Goal: Task Accomplishment & Management: Use online tool/utility

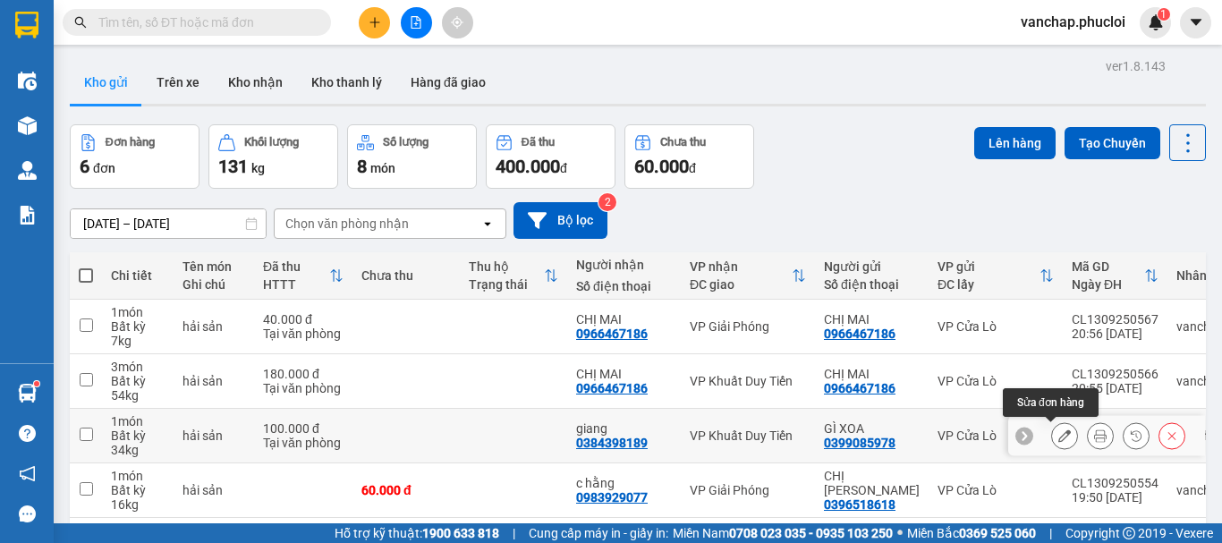
click at [1059, 441] on icon at bounding box center [1065, 436] width 13 height 13
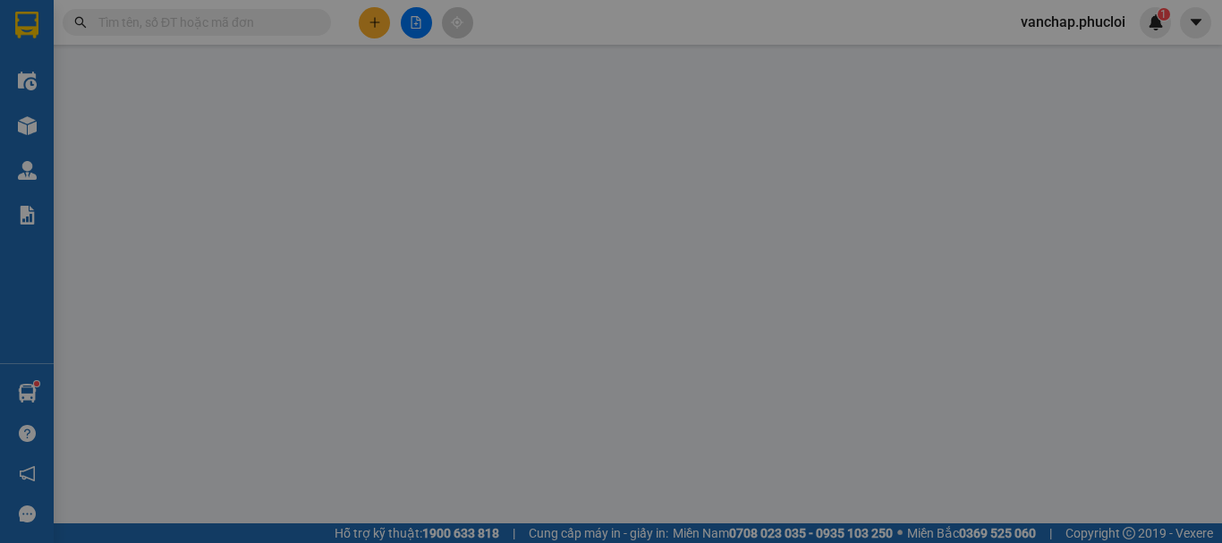
type input "0399085978"
type input "GÌ XOA"
type input "0384398189"
type input "giang"
type input "100.000"
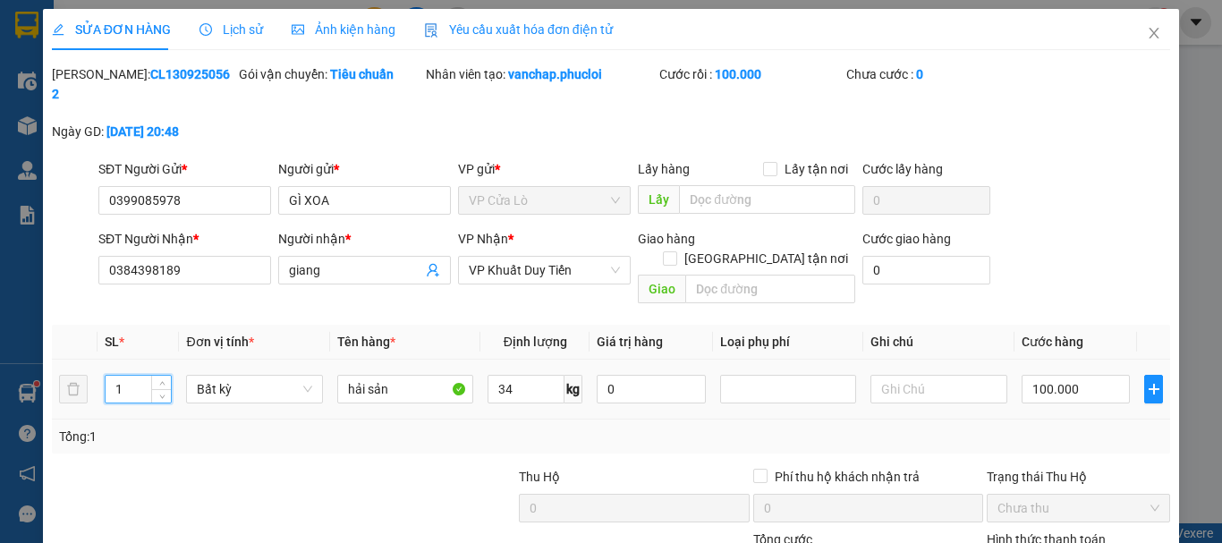
click at [126, 376] on input "1" at bounding box center [139, 389] width 66 height 27
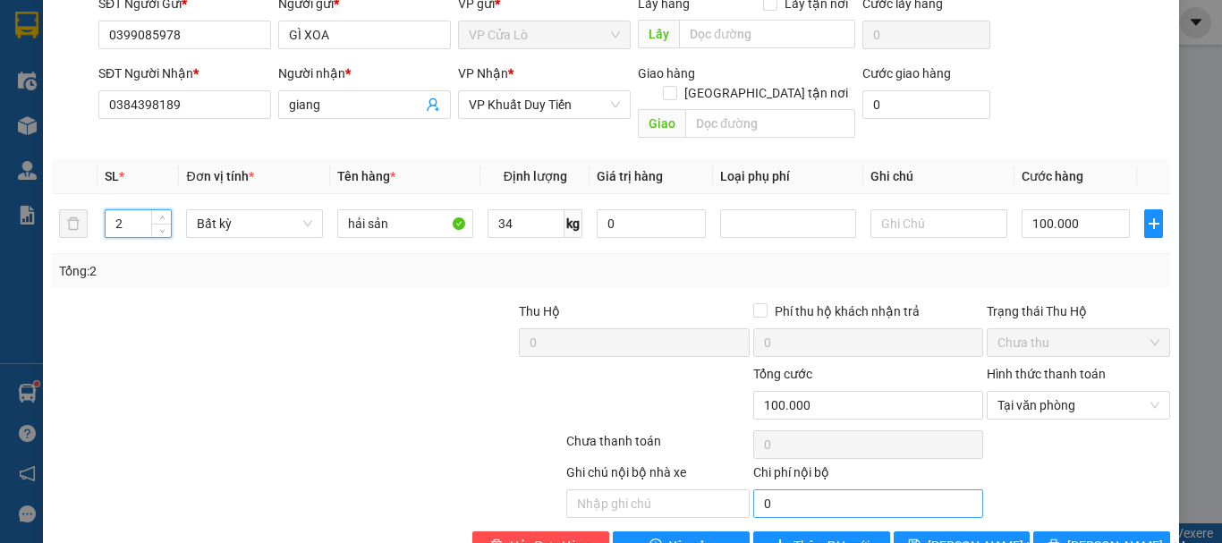
scroll to position [178, 0]
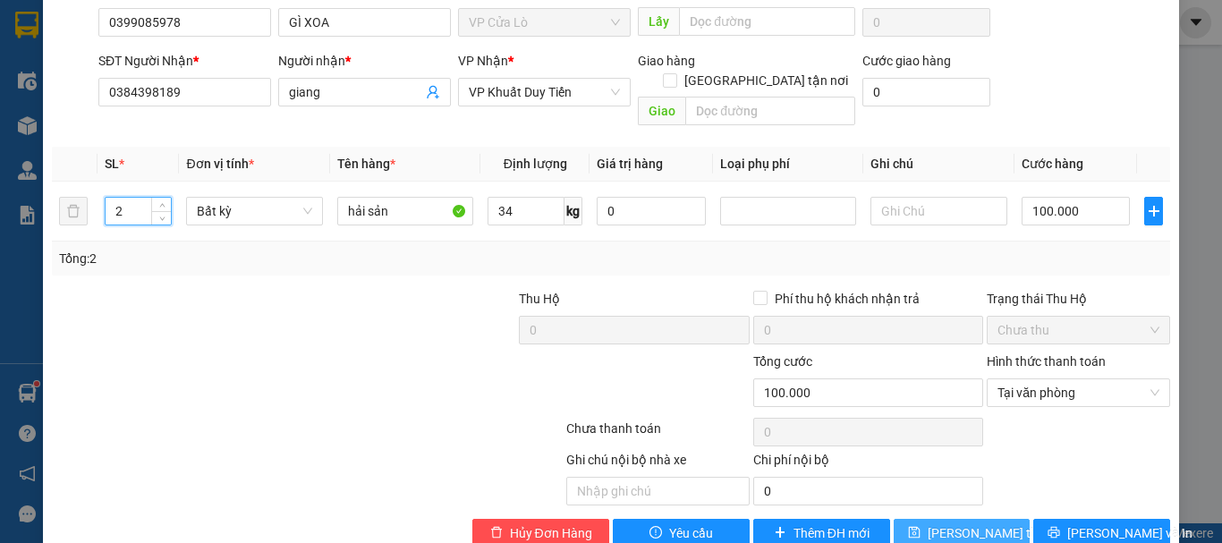
type input "2"
click at [978, 523] on span "[PERSON_NAME] thay đổi" at bounding box center [999, 533] width 143 height 20
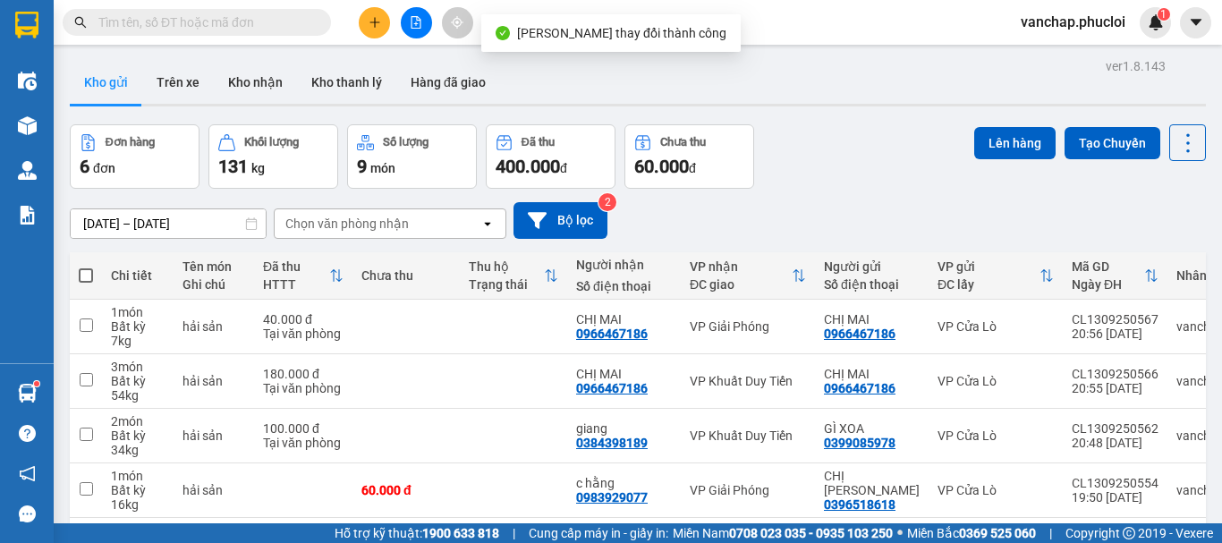
click at [87, 276] on span at bounding box center [86, 275] width 14 height 14
click at [86, 267] on input "checkbox" at bounding box center [86, 267] width 0 height 0
checkbox input "true"
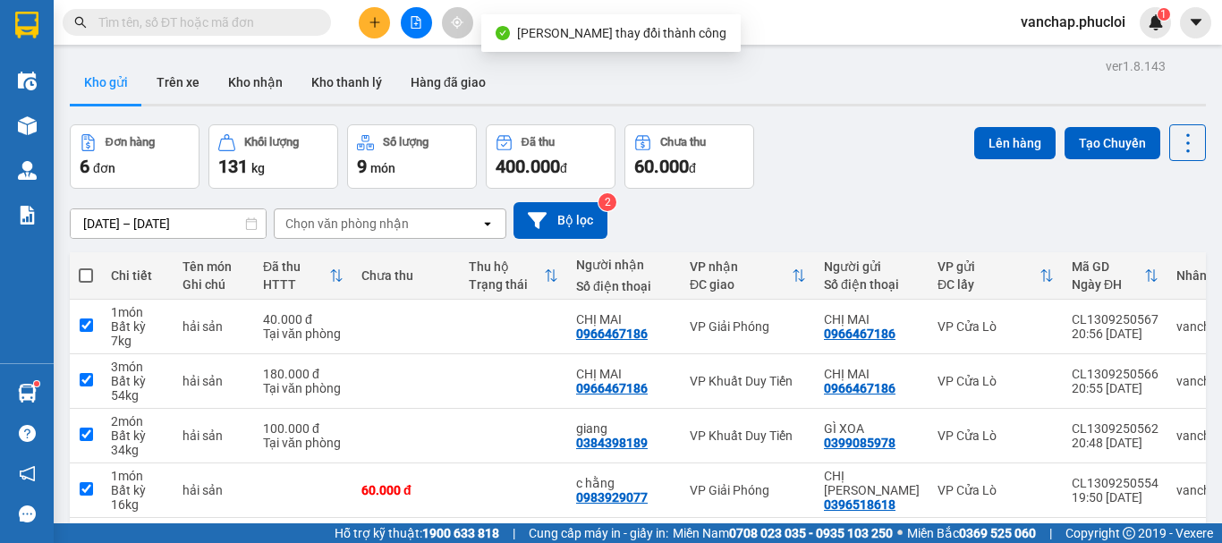
checkbox input "true"
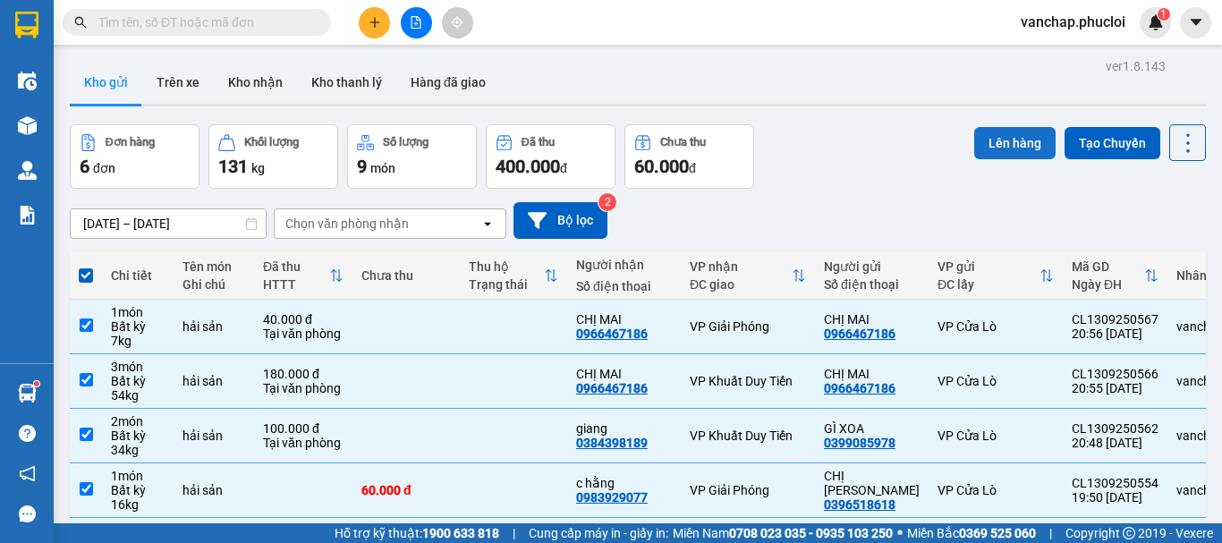
click at [1000, 139] on button "Lên hàng" at bounding box center [1014, 143] width 81 height 32
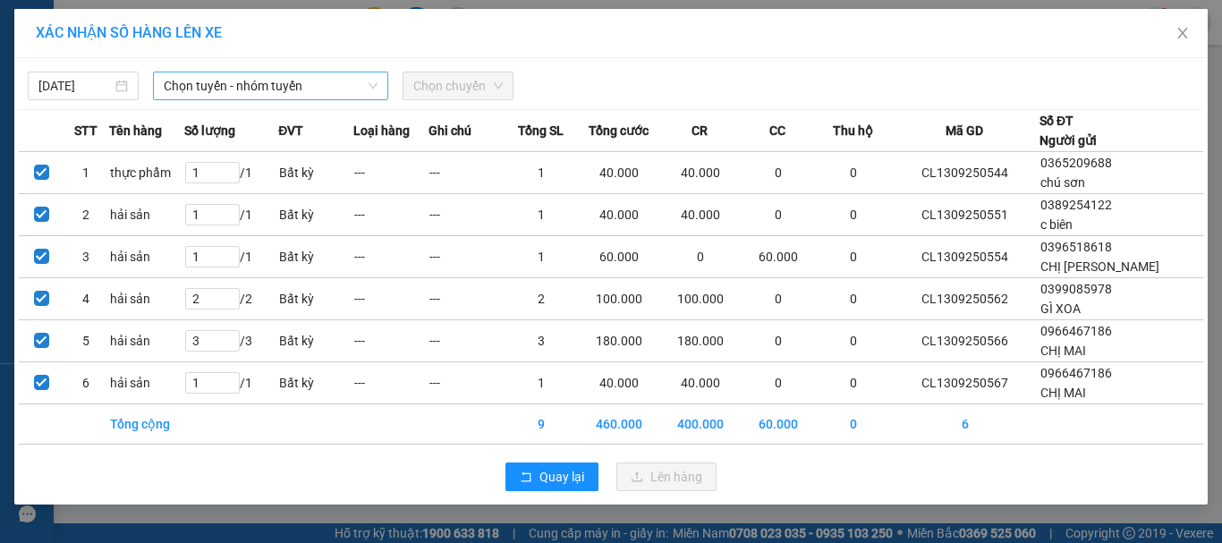
click at [208, 86] on span "Chọn tuyến - nhóm tuyến" at bounding box center [271, 85] width 214 height 27
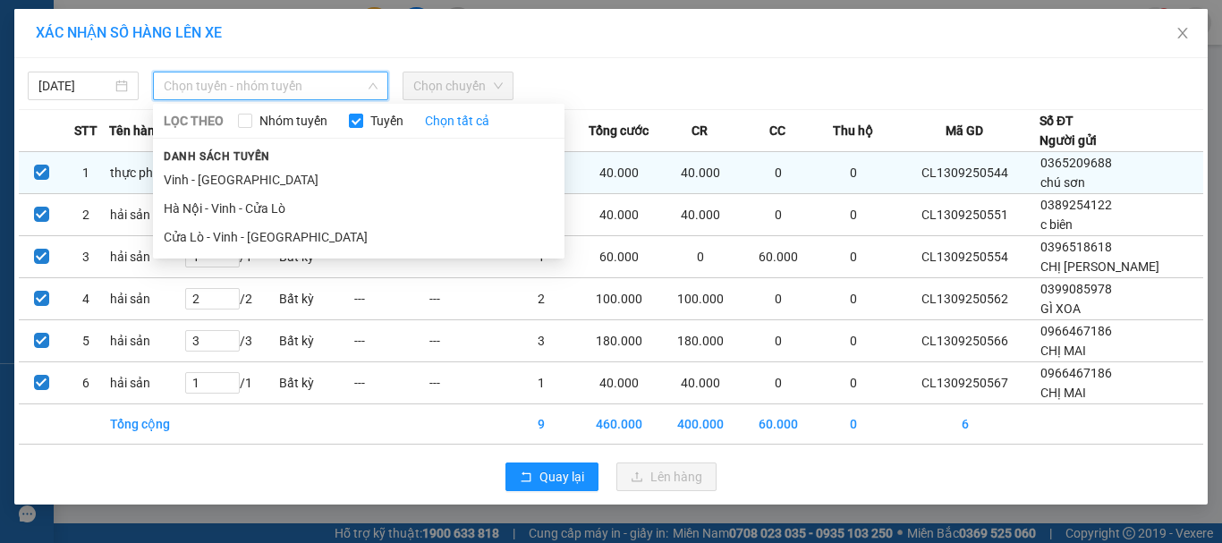
drag, startPoint x: 298, startPoint y: 234, endPoint x: 365, endPoint y: 188, distance: 81.2
click at [300, 234] on li "Cửa Lò - Vinh - [GEOGRAPHIC_DATA]" at bounding box center [359, 237] width 412 height 29
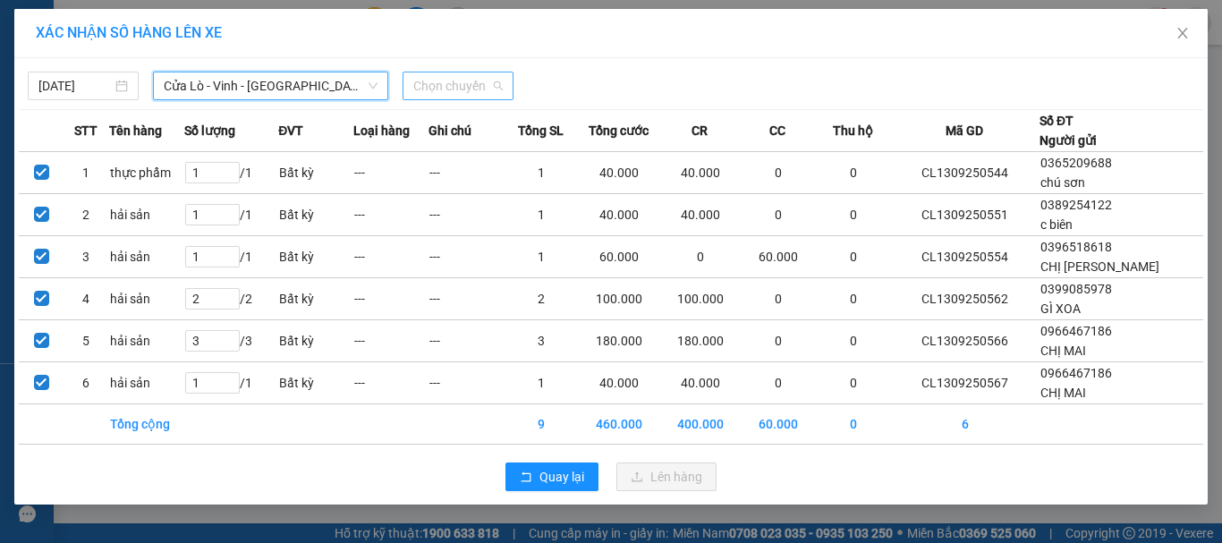
click at [417, 93] on span "Chọn chuyến" at bounding box center [457, 85] width 89 height 27
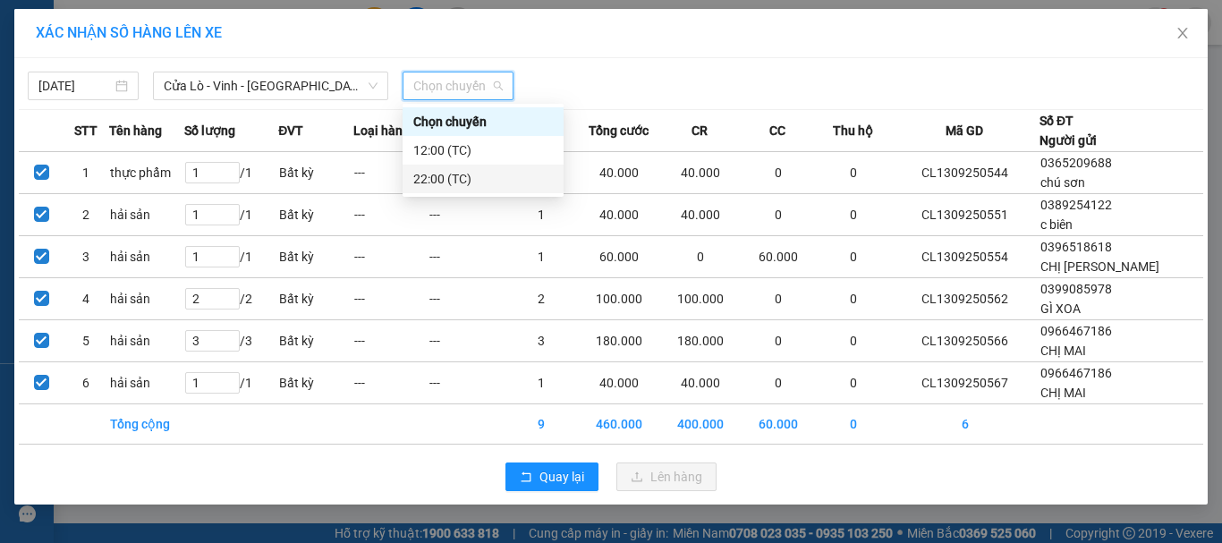
click at [441, 179] on div "22:00 (TC)" at bounding box center [483, 179] width 140 height 20
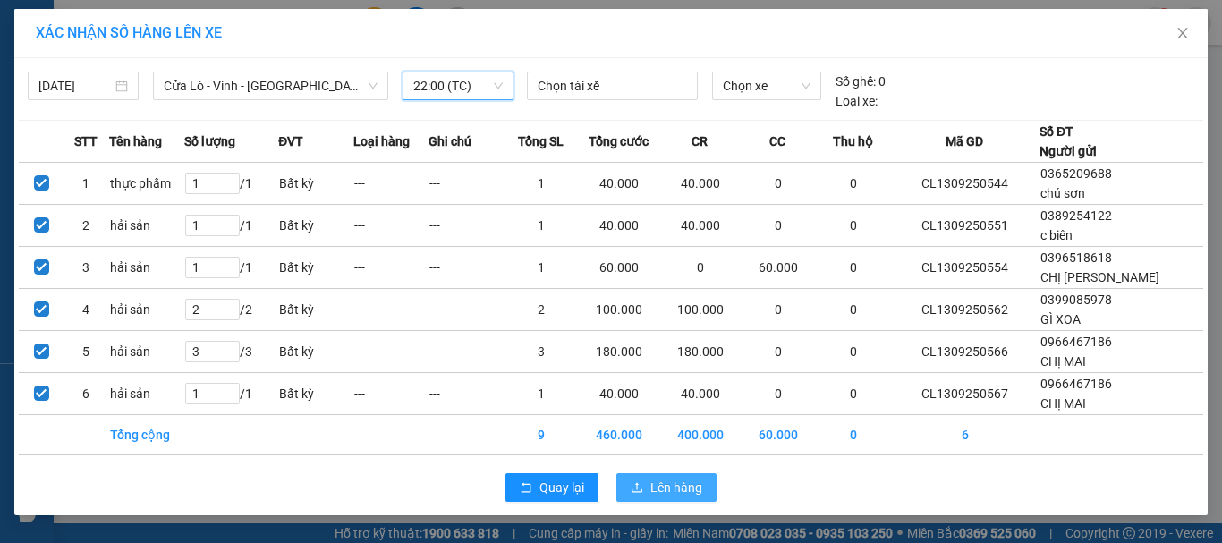
click at [673, 489] on span "Lên hàng" at bounding box center [677, 488] width 52 height 20
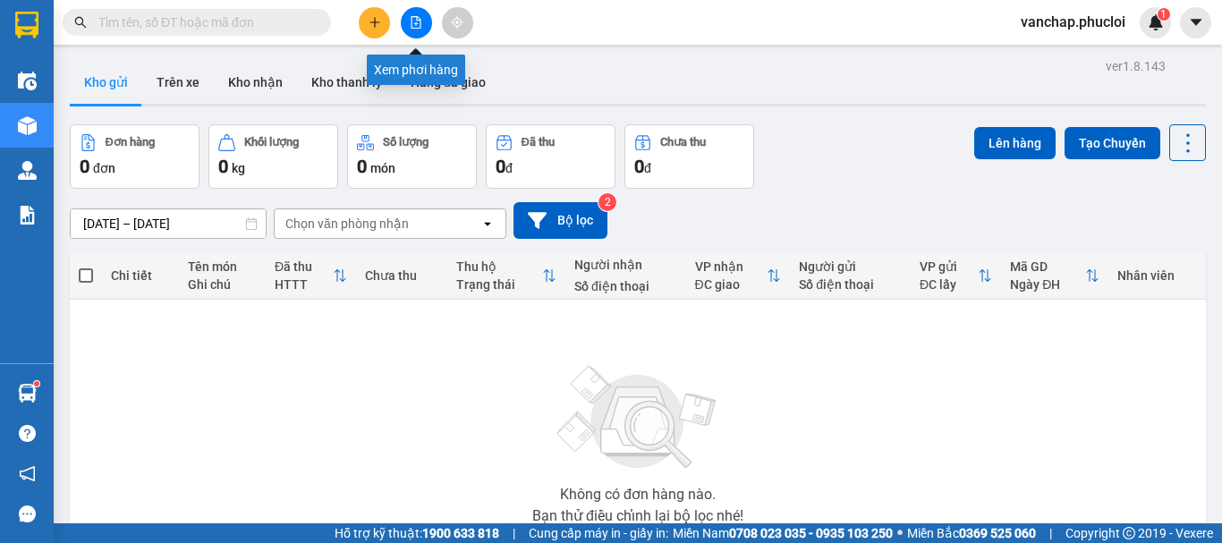
click at [404, 28] on button at bounding box center [416, 22] width 31 height 31
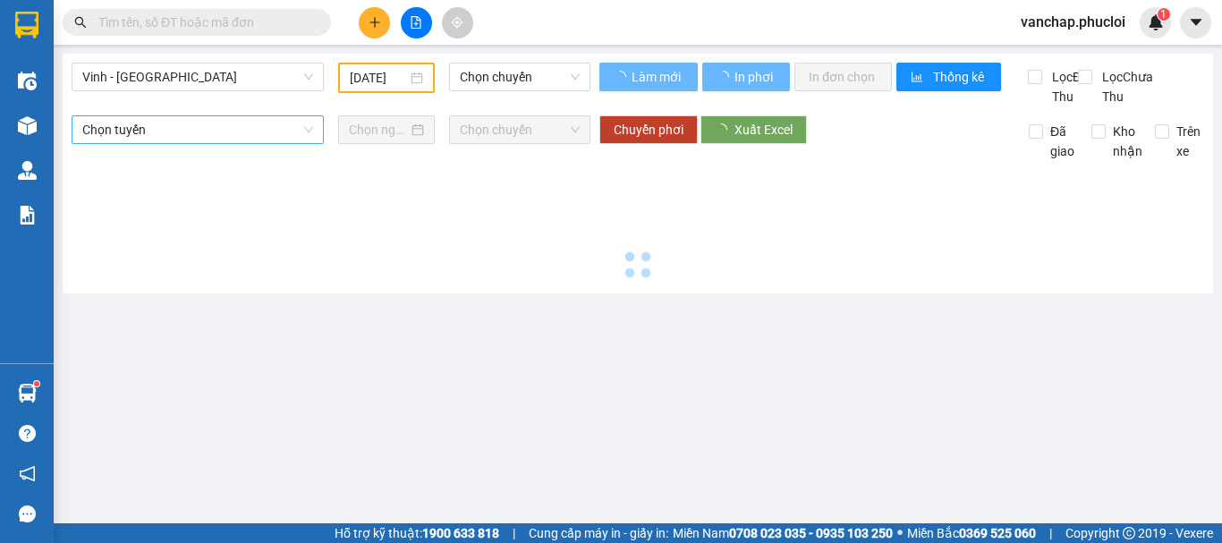
type input "[DATE]"
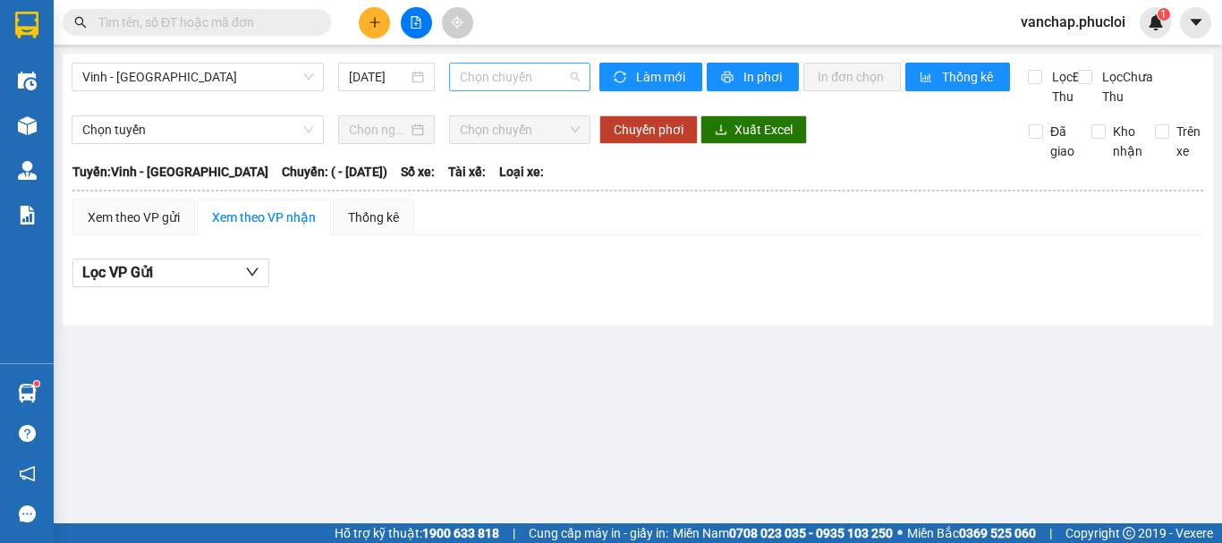
click at [492, 80] on span "Chọn chuyến" at bounding box center [520, 77] width 120 height 27
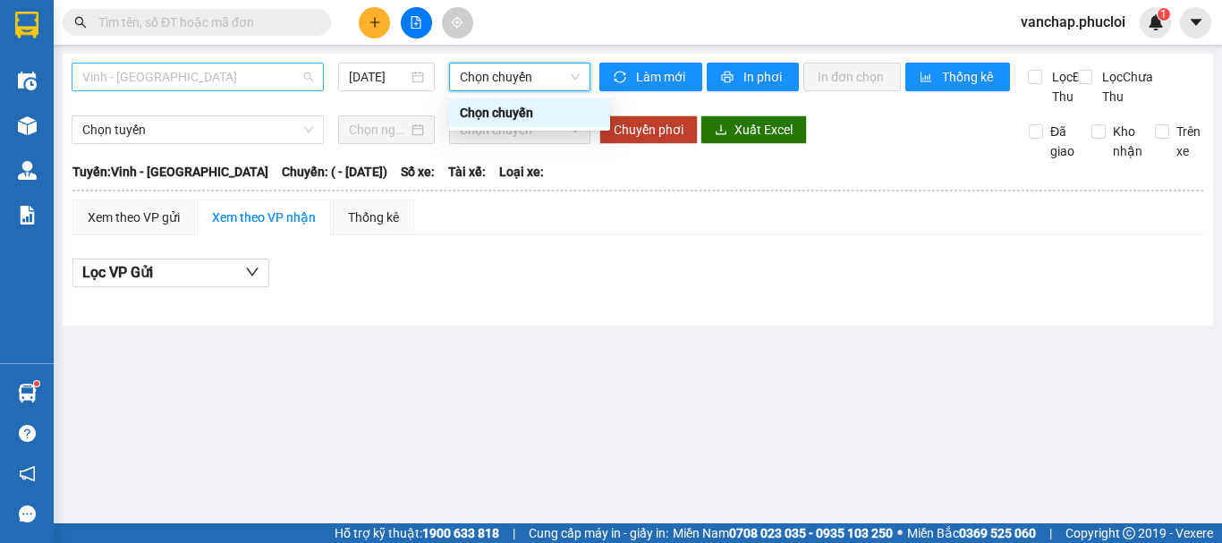
drag, startPoint x: 259, startPoint y: 64, endPoint x: 276, endPoint y: 85, distance: 26.7
click at [259, 64] on span "Vinh - [GEOGRAPHIC_DATA]" at bounding box center [197, 77] width 231 height 27
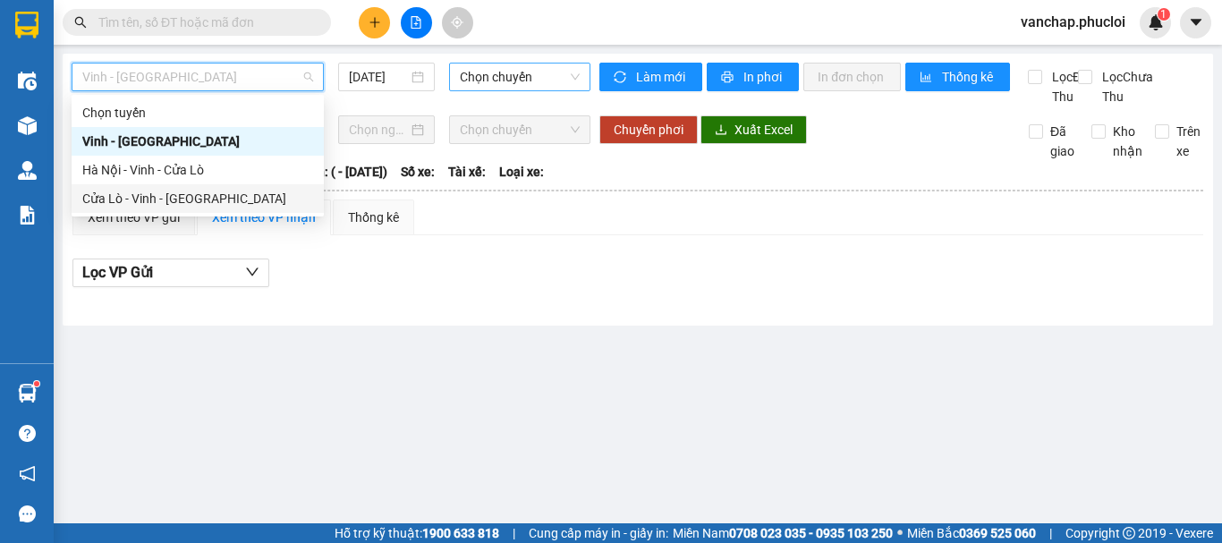
drag, startPoint x: 260, startPoint y: 202, endPoint x: 480, endPoint y: 89, distance: 246.5
click at [260, 200] on div "Cửa Lò - Vinh - [GEOGRAPHIC_DATA]" at bounding box center [197, 199] width 231 height 20
type input "[DATE]"
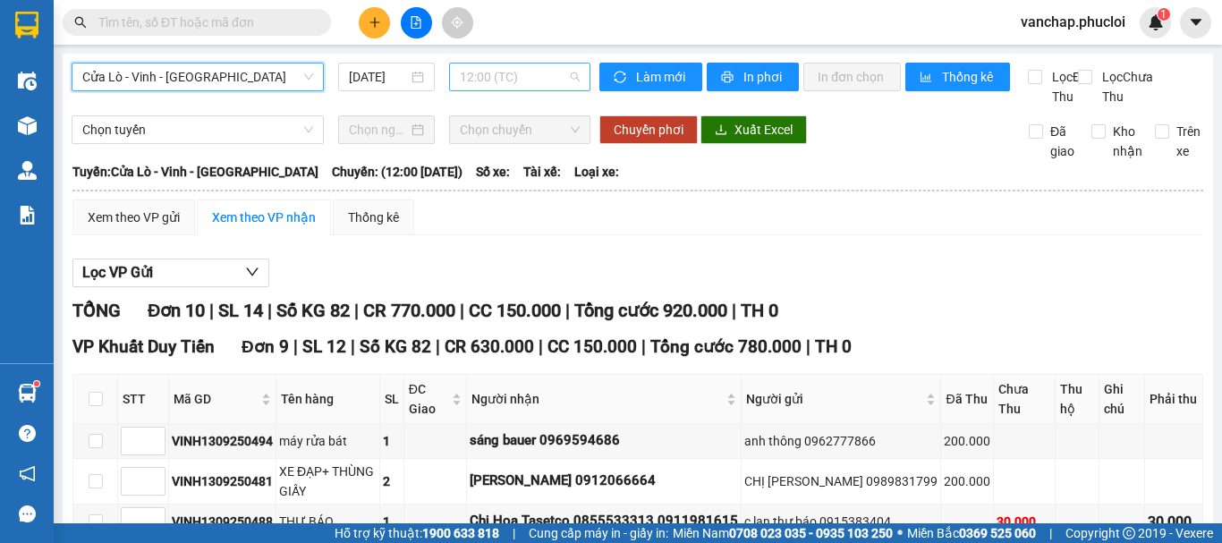
drag, startPoint x: 490, startPoint y: 71, endPoint x: 511, endPoint y: 134, distance: 66.8
click at [490, 72] on span "12:00 (TC)" at bounding box center [520, 77] width 120 height 27
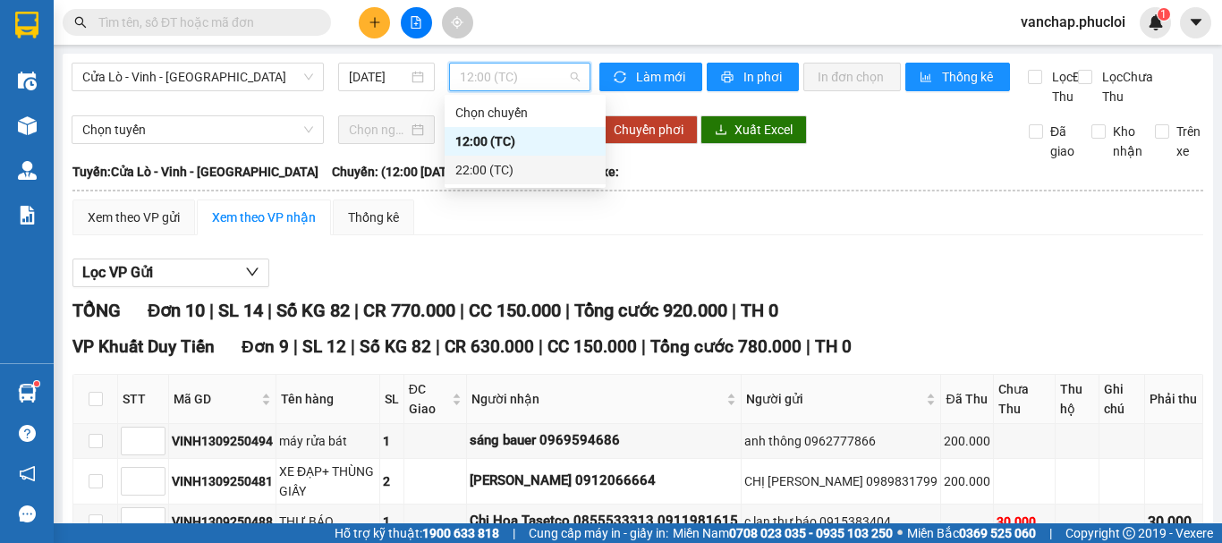
click at [505, 180] on div "22:00 (TC)" at bounding box center [525, 170] width 161 height 29
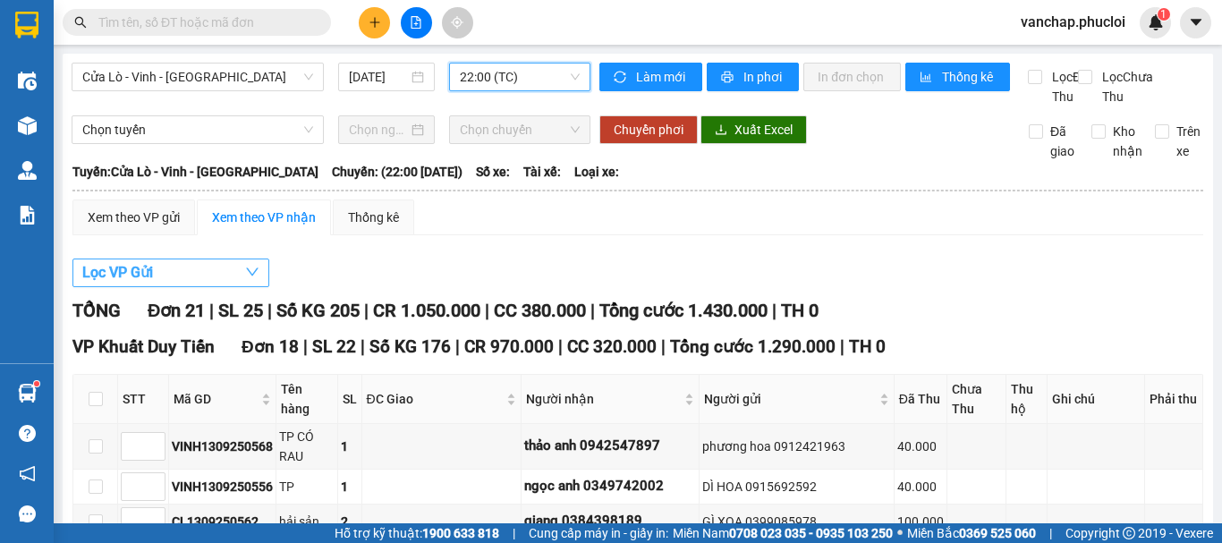
click at [145, 284] on span "Lọc VP Gửi" at bounding box center [117, 272] width 71 height 22
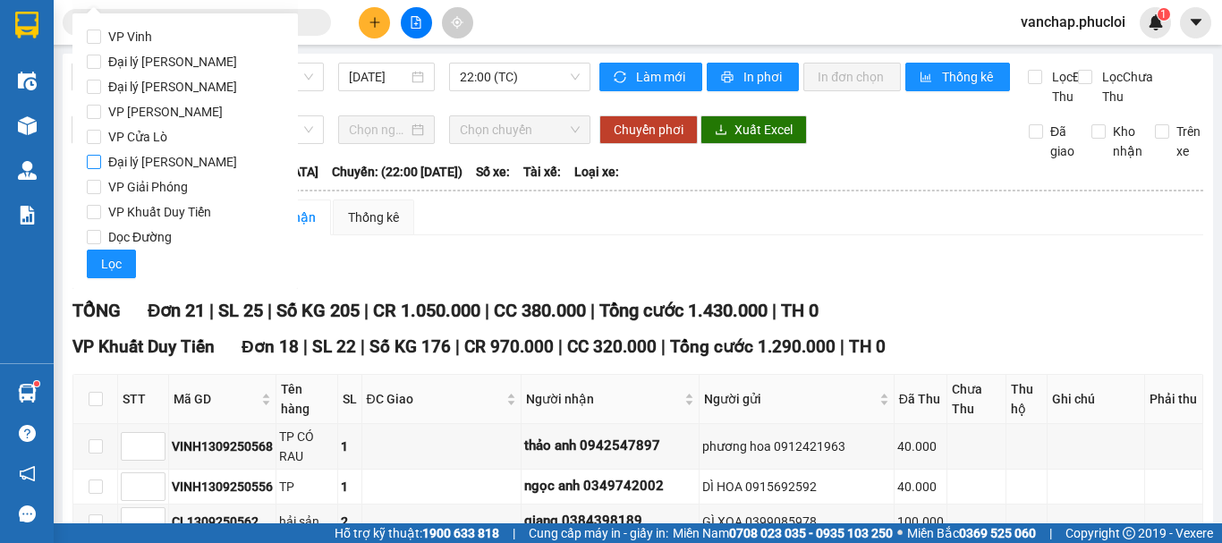
drag, startPoint x: 168, startPoint y: 130, endPoint x: 168, endPoint y: 166, distance: 35.8
click at [168, 132] on span "VP Cửa Lò" at bounding box center [137, 136] width 73 height 25
click at [101, 132] on input "VP Cửa Lò" at bounding box center [94, 137] width 14 height 14
checkbox input "true"
click at [119, 261] on span "Lọc" at bounding box center [111, 264] width 21 height 20
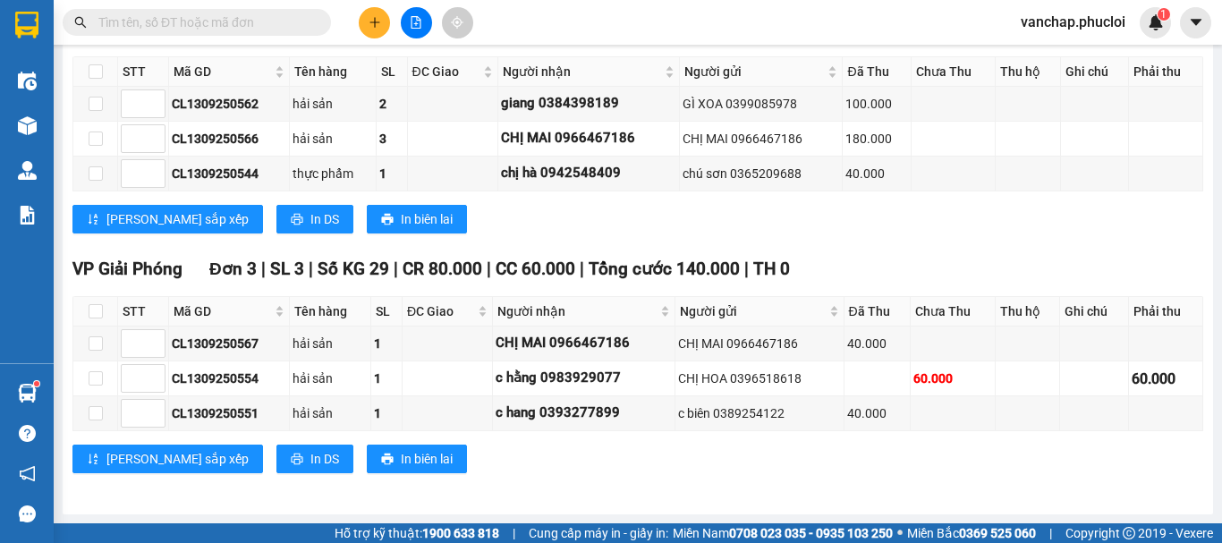
scroll to position [375, 0]
